Goal: Task Accomplishment & Management: Complete application form

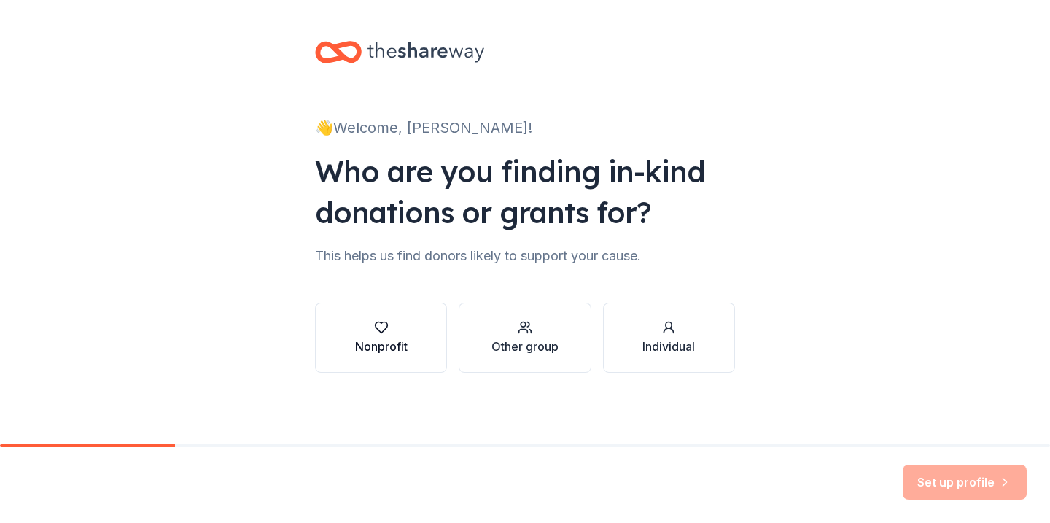
click at [407, 349] on div "Nonprofit" at bounding box center [381, 346] width 52 height 17
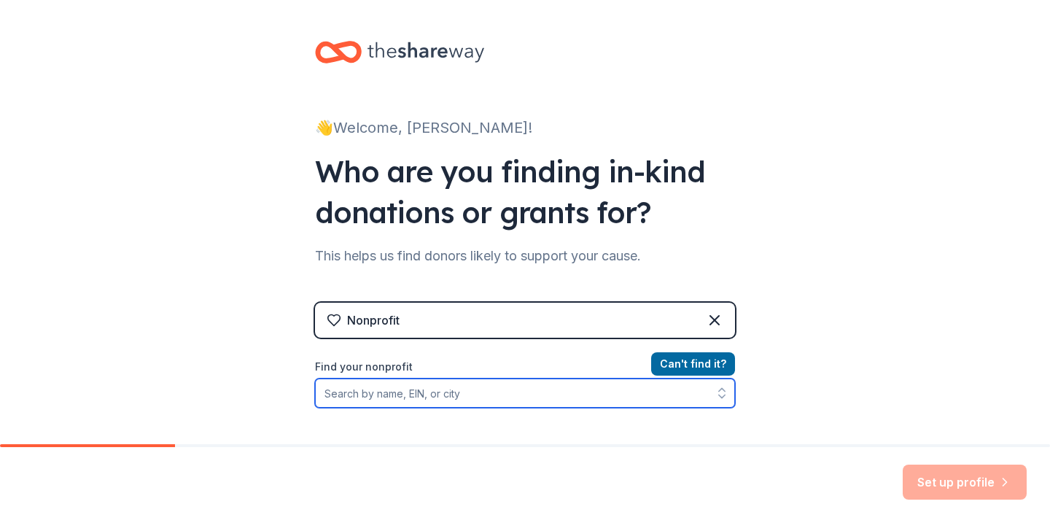
click at [450, 386] on input "Find your nonprofit" at bounding box center [525, 392] width 420 height 29
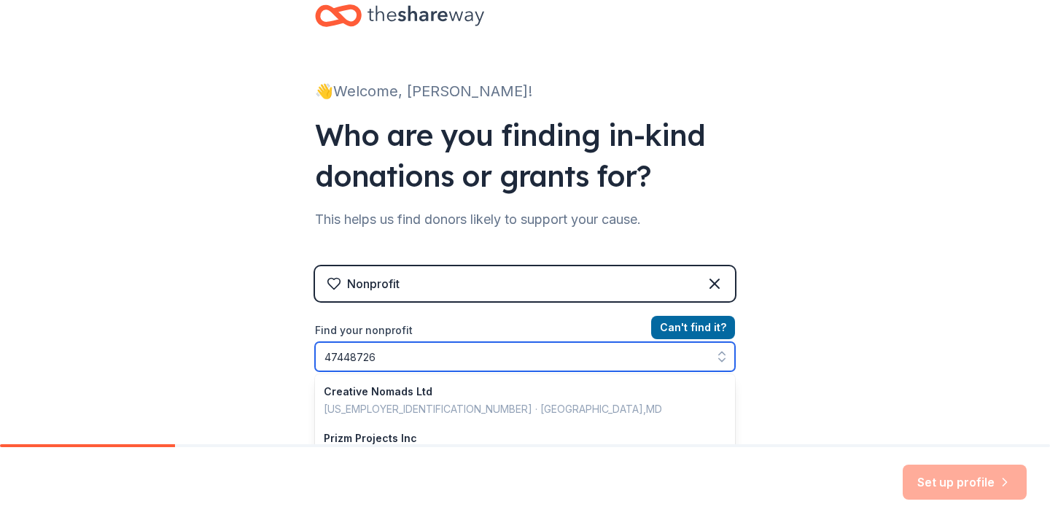
type input "474487261"
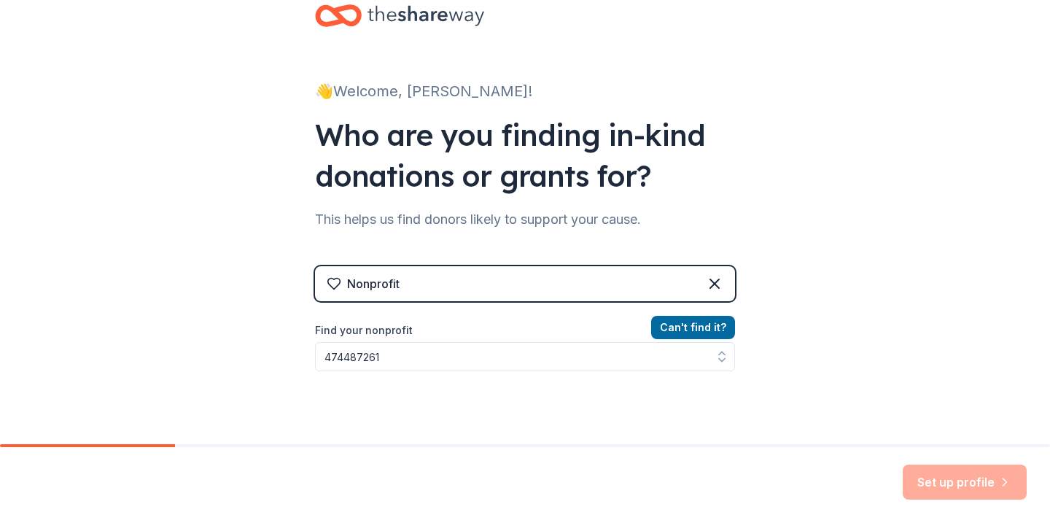
click at [459, 295] on div "Nonprofit" at bounding box center [525, 283] width 420 height 35
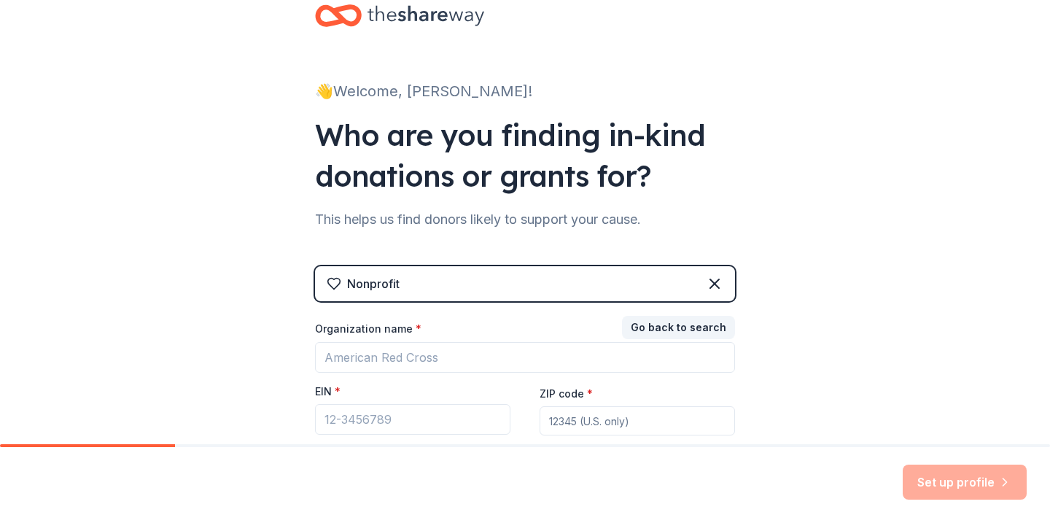
click at [452, 285] on div "Nonprofit" at bounding box center [525, 283] width 420 height 35
click at [446, 283] on div "Nonprofit" at bounding box center [525, 283] width 420 height 35
click at [722, 282] on icon at bounding box center [714, 283] width 17 height 17
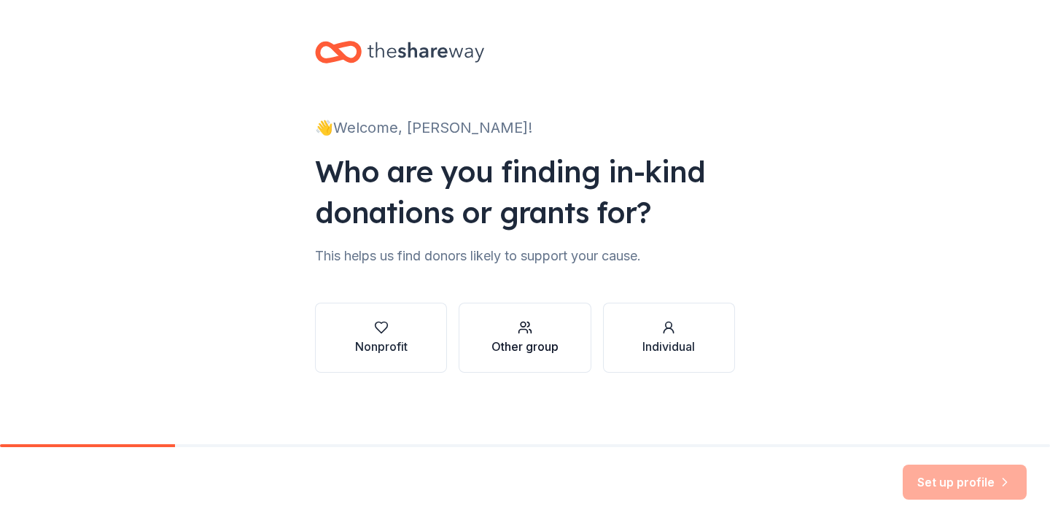
click at [537, 332] on div "button" at bounding box center [524, 327] width 67 height 15
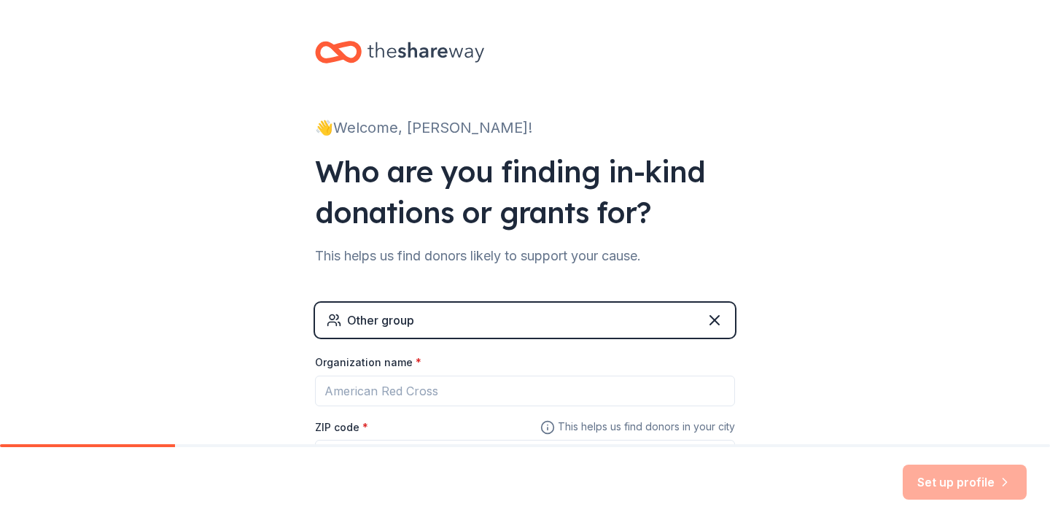
click at [139, 357] on div "👋 Welcome, [PERSON_NAME]! Who are you finding in-kind donations or grants for? …" at bounding box center [525, 284] width 1050 height 568
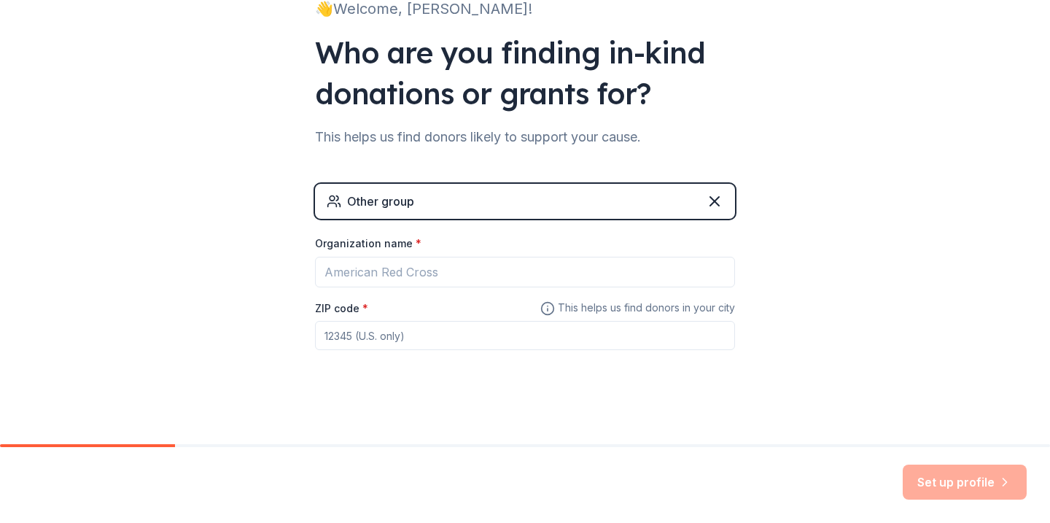
scroll to position [124, 0]
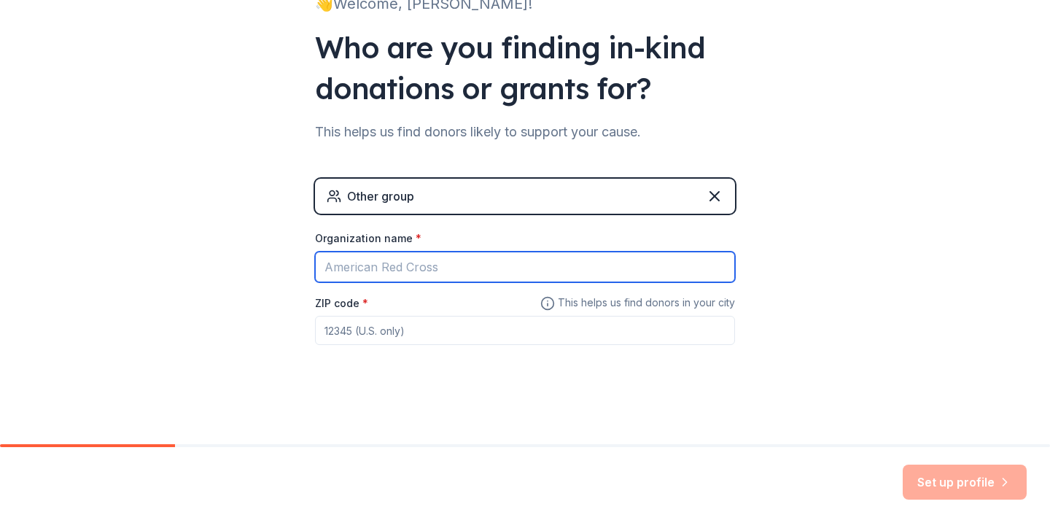
click at [352, 265] on input "Organization name *" at bounding box center [525, 267] width 420 height 31
type input "[GEOGRAPHIC_DATA] (formerly [PERSON_NAME][GEOGRAPHIC_DATA])"
